Goal: Task Accomplishment & Management: Manage account settings

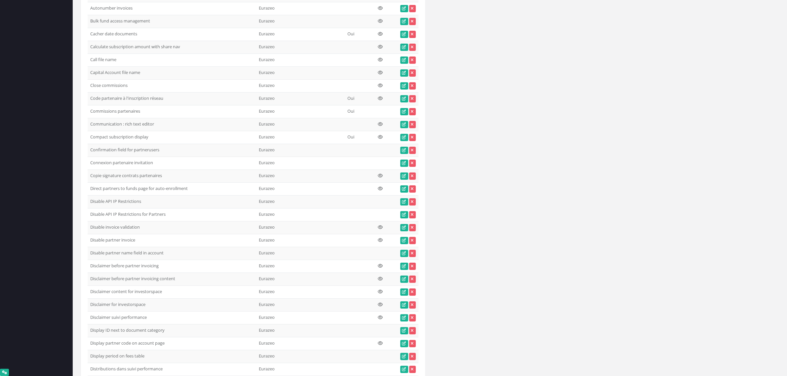
scroll to position [14213, 0]
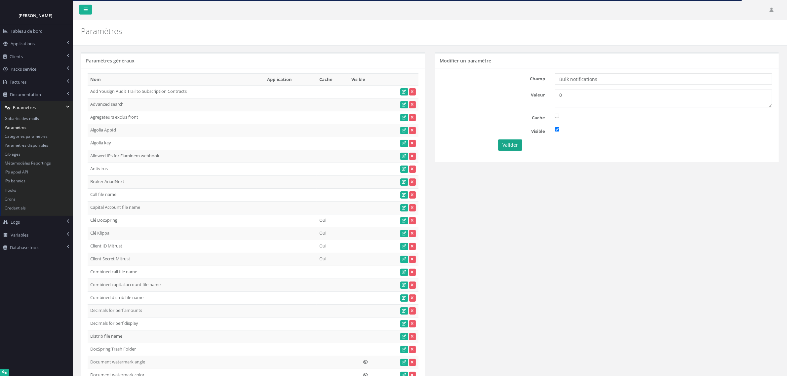
type textarea "0"
click at [507, 145] on button "Valider" at bounding box center [510, 145] width 24 height 11
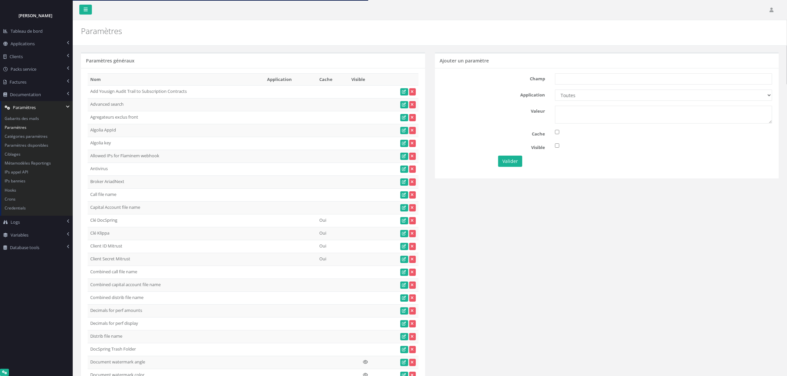
scroll to position [5462, 0]
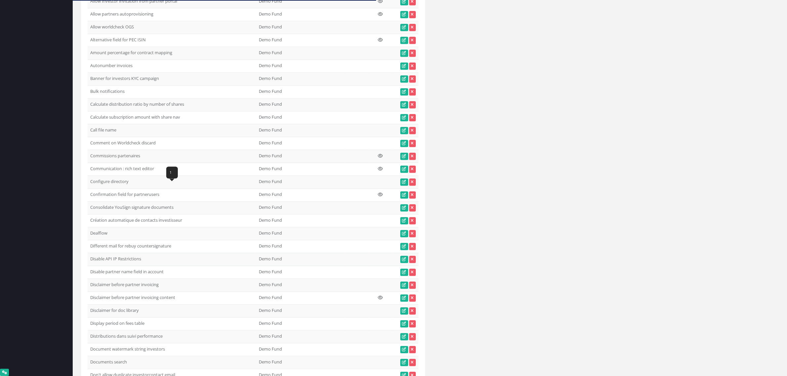
drag, startPoint x: 128, startPoint y: 186, endPoint x: 91, endPoint y: 189, distance: 36.9
click at [91, 99] on td "Bulk notifications" at bounding box center [172, 92] width 169 height 13
